Goal: Transaction & Acquisition: Purchase product/service

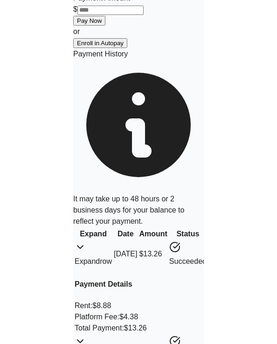
scroll to position [318, 0]
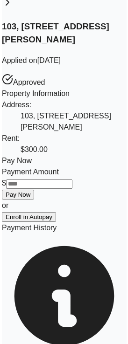
scroll to position [286, 0]
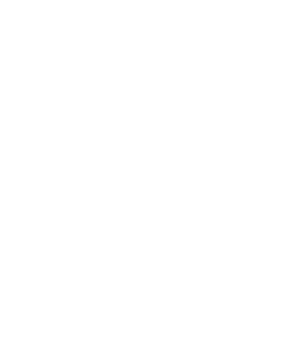
scroll to position [145, 0]
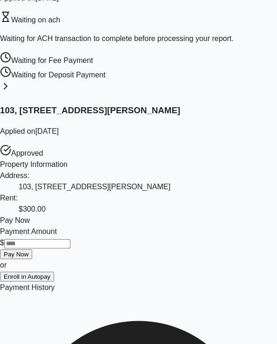
click at [70, 249] on input "Payment Amount" at bounding box center [37, 243] width 66 height 9
type input "****"
click at [32, 259] on button "Pay Now" at bounding box center [16, 254] width 32 height 10
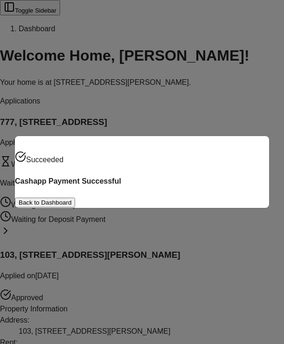
click at [77, 136] on div "Succeeded Cashapp Payment Successful Back to Dashboard" at bounding box center [142, 172] width 254 height 72
click at [75, 198] on button "Back to Dashboard" at bounding box center [45, 203] width 60 height 10
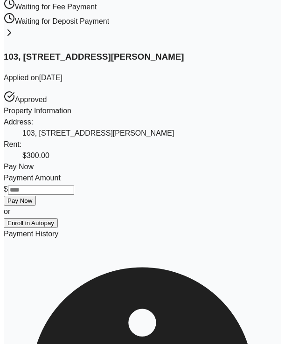
scroll to position [201, 0]
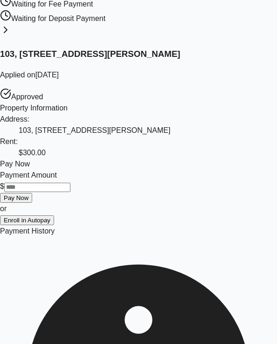
click at [70, 192] on input "Payment Amount" at bounding box center [37, 187] width 66 height 9
type input "****"
click at [32, 203] on button "Pay Now" at bounding box center [16, 198] width 32 height 10
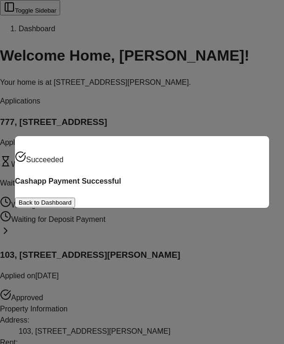
click at [75, 201] on button "Back to Dashboard" at bounding box center [45, 203] width 60 height 10
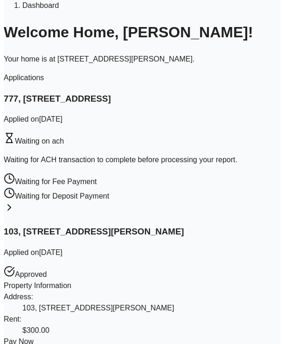
scroll to position [142, 0]
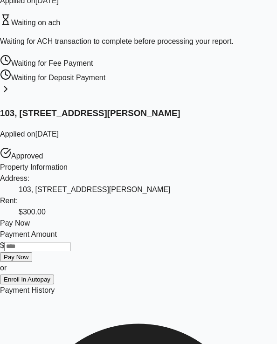
click at [56, 251] on input "Payment Amount" at bounding box center [37, 246] width 66 height 9
type input "****"
click at [32, 262] on button "Pay Now" at bounding box center [16, 257] width 32 height 10
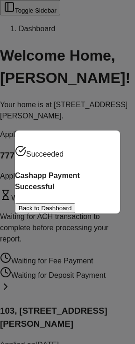
click at [66, 207] on button "Back to Dashboard" at bounding box center [45, 208] width 60 height 10
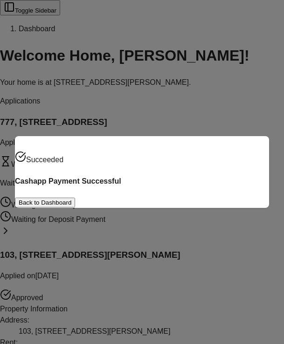
click at [75, 204] on button "Back to Dashboard" at bounding box center [45, 203] width 60 height 10
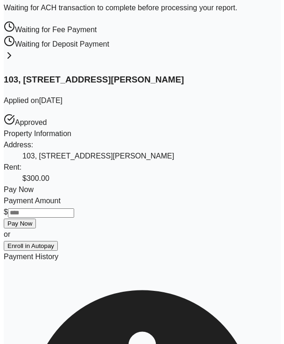
scroll to position [290, 0]
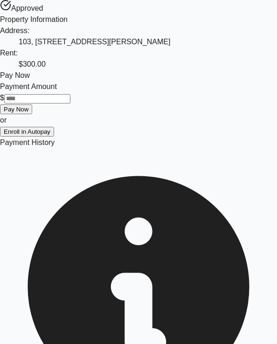
click at [70, 104] on input "Payment Amount" at bounding box center [37, 98] width 66 height 9
type input "****"
click at [32, 114] on button "Pay Now" at bounding box center [16, 109] width 32 height 10
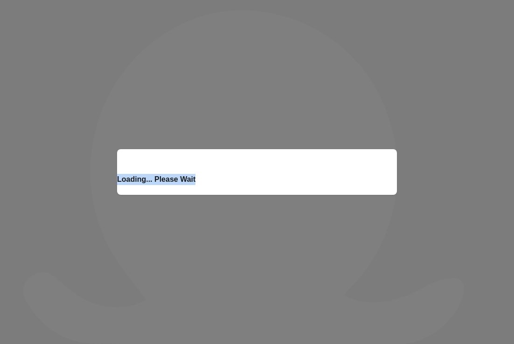
drag, startPoint x: 292, startPoint y: 187, endPoint x: 223, endPoint y: 179, distance: 69.5
click at [223, 179] on h4 "Loading... Please Wait" at bounding box center [257, 179] width 280 height 11
copy h4 "Loading... Please Wait"
click at [242, 89] on div "Loading... Please Wait" at bounding box center [257, 172] width 514 height 344
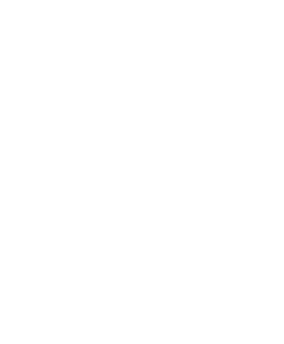
scroll to position [145, 0]
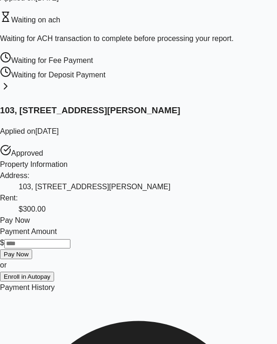
click at [62, 249] on input "Payment Amount" at bounding box center [37, 243] width 66 height 9
type input "****"
click at [32, 259] on button "Pay Now" at bounding box center [16, 254] width 32 height 10
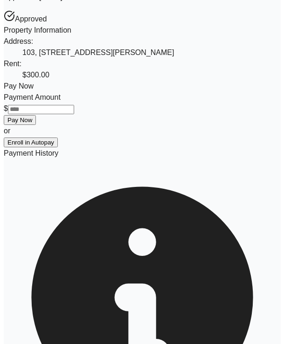
scroll to position [276, 0]
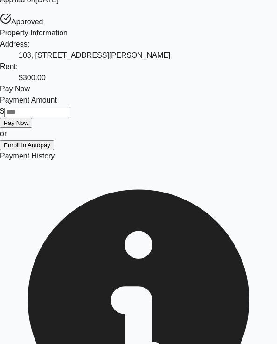
click at [70, 117] on input "Payment Amount" at bounding box center [37, 112] width 66 height 9
type input "****"
click at [32, 128] on button "Pay Now" at bounding box center [16, 123] width 32 height 10
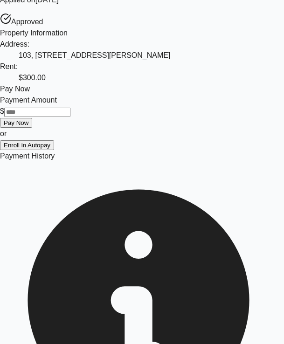
drag, startPoint x: 93, startPoint y: 228, endPoint x: 103, endPoint y: 234, distance: 11.8
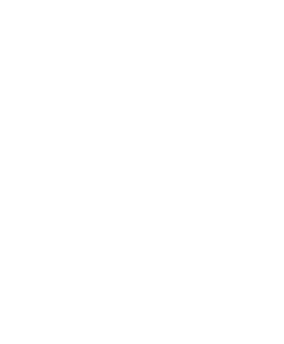
scroll to position [277, 0]
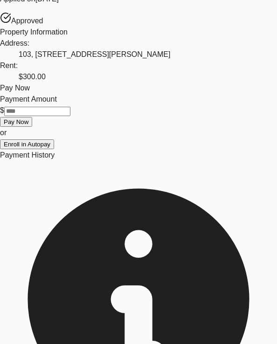
click at [70, 116] on input "Payment Amount" at bounding box center [37, 111] width 66 height 9
type input "****"
click at [32, 127] on button "Pay Now" at bounding box center [16, 122] width 32 height 10
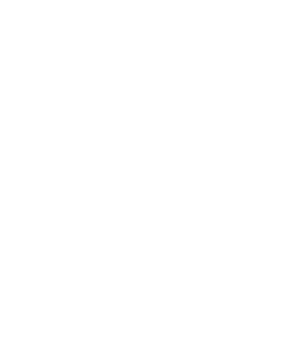
scroll to position [277, 0]
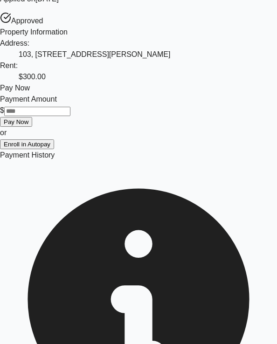
click at [70, 116] on input "Payment Amount" at bounding box center [37, 111] width 66 height 9
type input "****"
click at [32, 127] on button "Pay Now" at bounding box center [16, 122] width 32 height 10
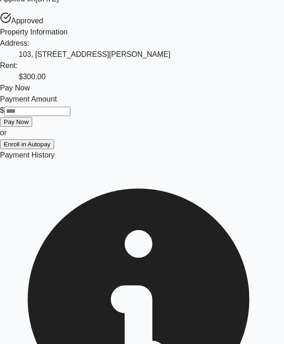
scroll to position [81, 0]
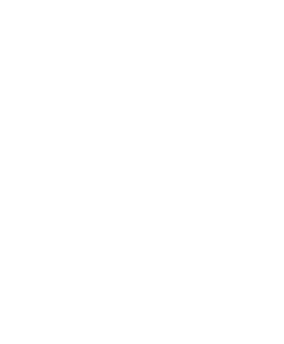
scroll to position [277, 0]
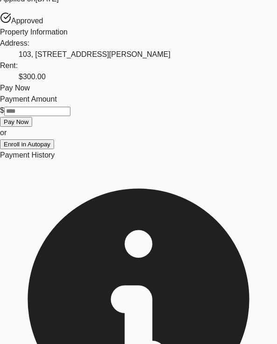
click at [70, 116] on input "Payment Amount" at bounding box center [37, 111] width 66 height 9
type input "****"
click at [32, 127] on button "Pay Now" at bounding box center [16, 122] width 32 height 10
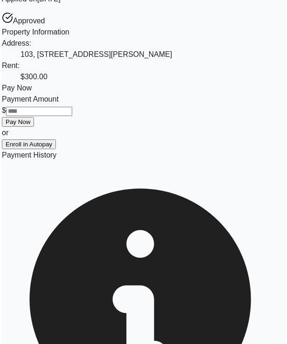
scroll to position [90, 0]
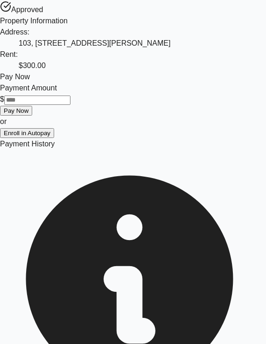
scroll to position [36, 0]
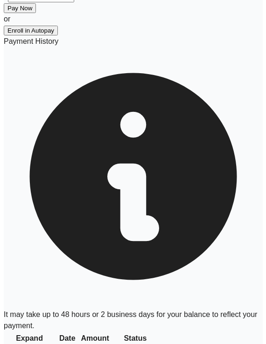
scroll to position [364, 0]
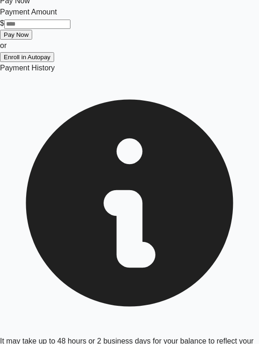
click at [70, 29] on input "Payment Amount" at bounding box center [37, 24] width 66 height 9
type input "****"
click at [32, 40] on button "Pay Now" at bounding box center [16, 35] width 32 height 10
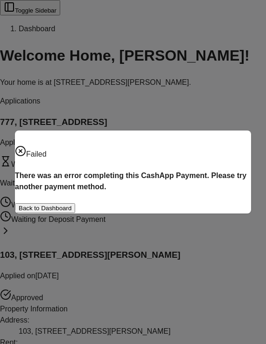
click at [75, 203] on button "Back to Dashboard" at bounding box center [45, 208] width 60 height 10
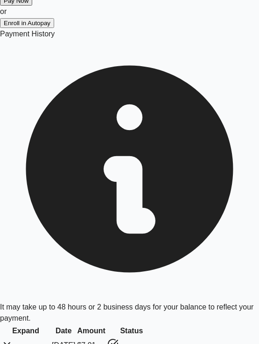
scroll to position [397, 0]
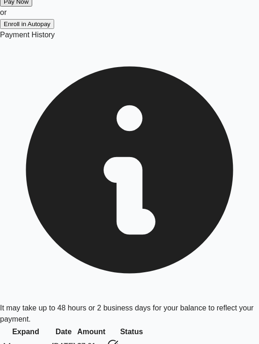
click at [75, 342] on span "[DATE]" at bounding box center [63, 346] width 23 height 8
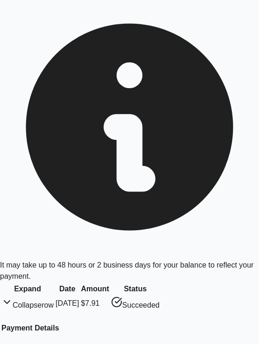
scroll to position [305, 0]
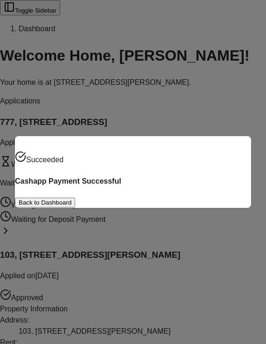
click at [123, 105] on div "Succeeded Cashapp Payment Successful Back to Dashboard" at bounding box center [133, 172] width 266 height 344
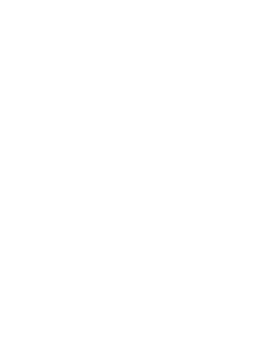
scroll to position [364, 0]
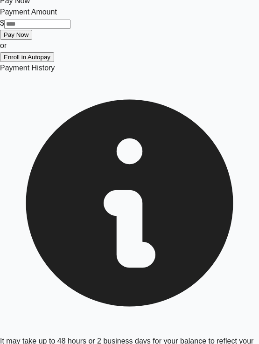
click at [70, 29] on input "Payment Amount" at bounding box center [37, 24] width 66 height 9
type input "****"
click at [32, 40] on button "Pay Now" at bounding box center [16, 35] width 32 height 10
